Goal: Task Accomplishment & Management: Use online tool/utility

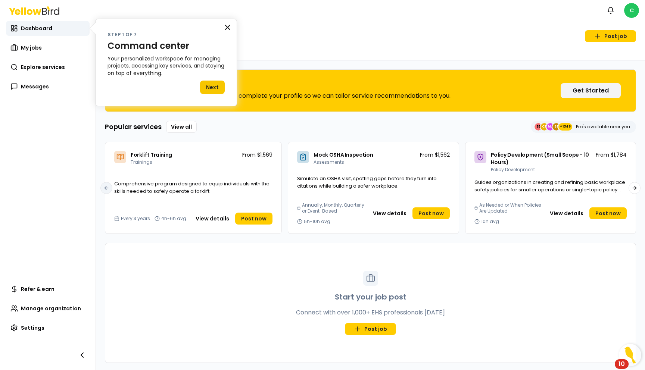
click at [230, 28] on button "×" at bounding box center [227, 27] width 7 height 12
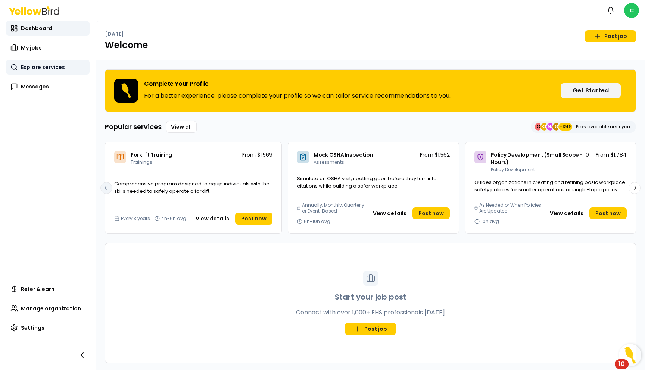
click at [55, 69] on span "Explore services" at bounding box center [43, 66] width 44 height 7
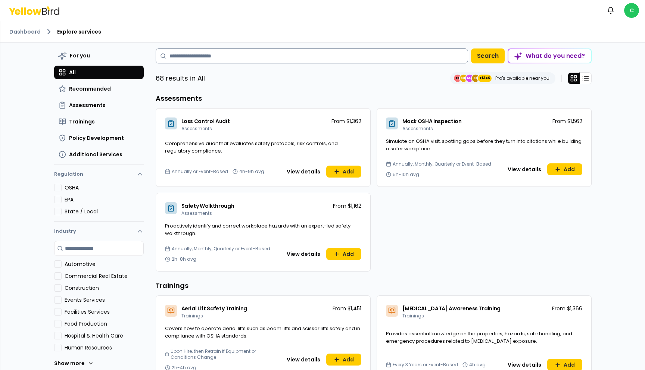
click at [202, 54] on input at bounding box center [312, 56] width 312 height 15
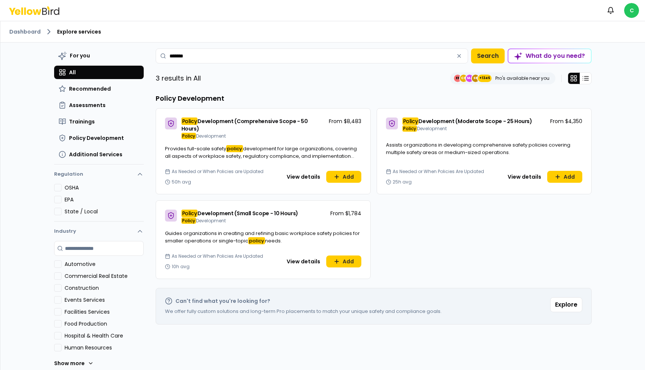
type input "******"
click at [495, 124] on span "Development (Moderate Scope - 25 Hours)" at bounding box center [474, 121] width 113 height 7
click at [517, 171] on button "View details" at bounding box center [524, 177] width 43 height 12
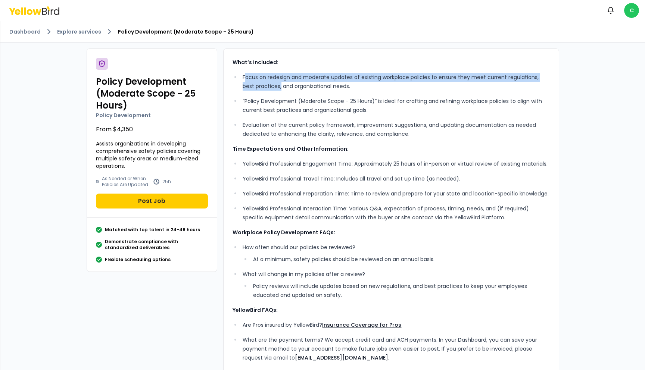
drag, startPoint x: 244, startPoint y: 76, endPoint x: 269, endPoint y: 90, distance: 28.4
click at [269, 90] on p "Focus on redesign and moderate updates of existing workplace policies to ensure…" at bounding box center [396, 82] width 307 height 18
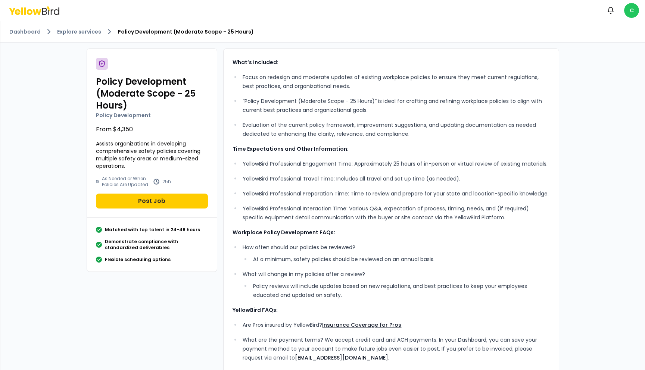
click at [269, 91] on ul "Focus on redesign and moderate updates of existing workplace policies to ensure…" at bounding box center [391, 106] width 317 height 66
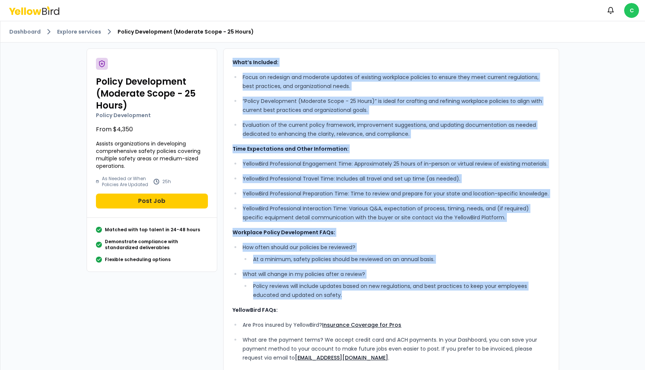
drag, startPoint x: 232, startPoint y: 63, endPoint x: 402, endPoint y: 302, distance: 293.1
click at [402, 302] on div "What’s Included: Focus on redesign and moderate updates of existing workplace p…" at bounding box center [391, 238] width 317 height 361
copy div "Lore’i Dolorsit: Ametc ad elitsedd eiu temporin utlabor et dolorema aliquaeni a…"
